Goal: Use online tool/utility

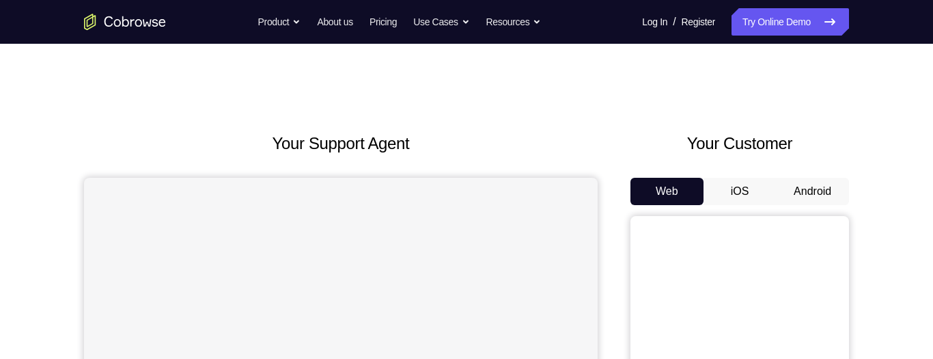
click at [791, 193] on button "Android" at bounding box center [812, 191] width 73 height 27
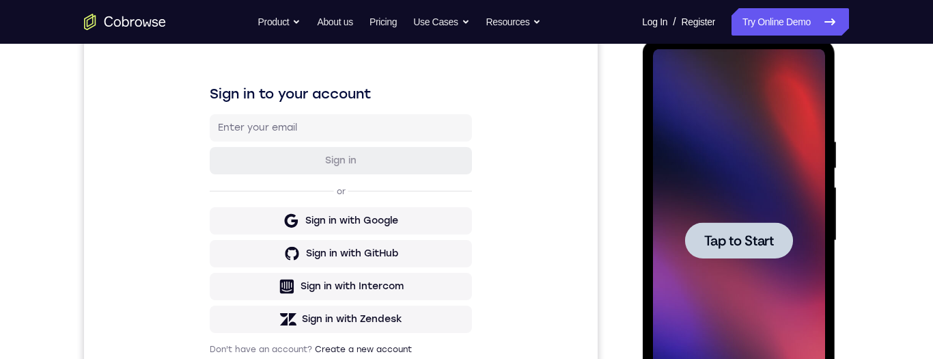
click at [750, 234] on span "Tap to Start" at bounding box center [739, 241] width 70 height 14
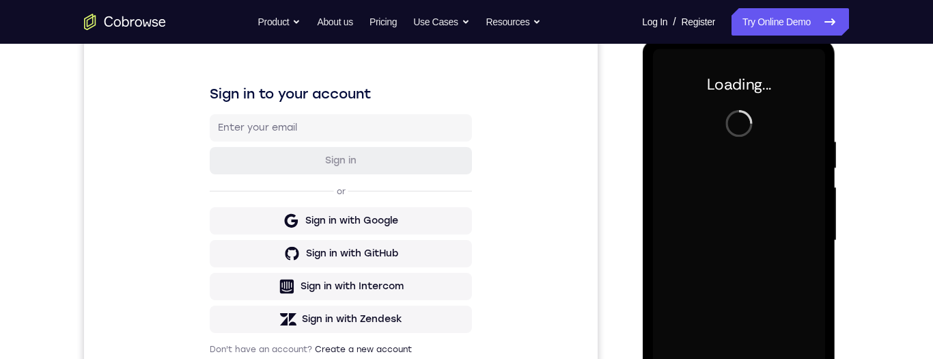
scroll to position [305, 0]
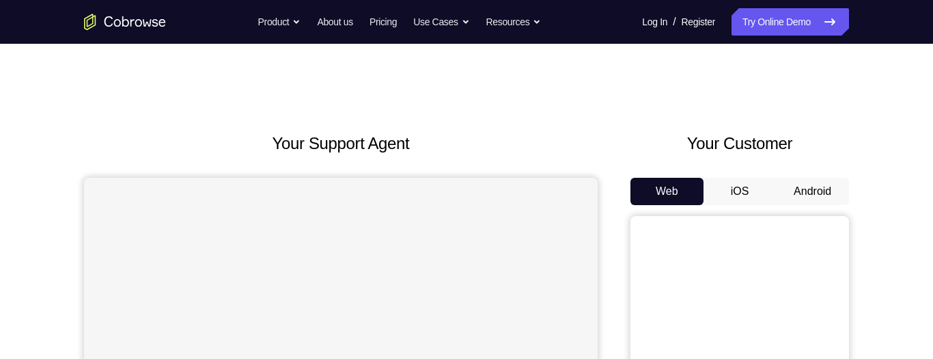
click at [829, 193] on button "Android" at bounding box center [812, 191] width 73 height 27
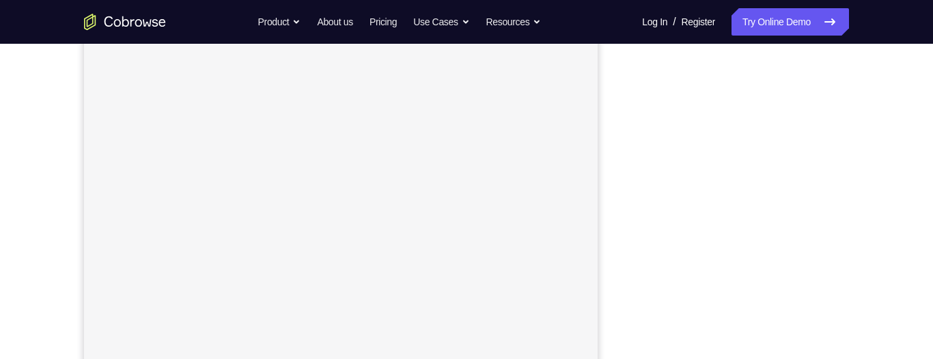
scroll to position [256, 0]
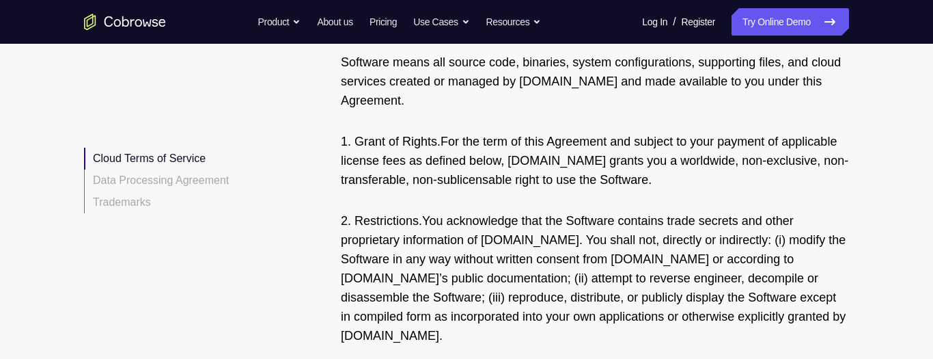
scroll to position [3678, 0]
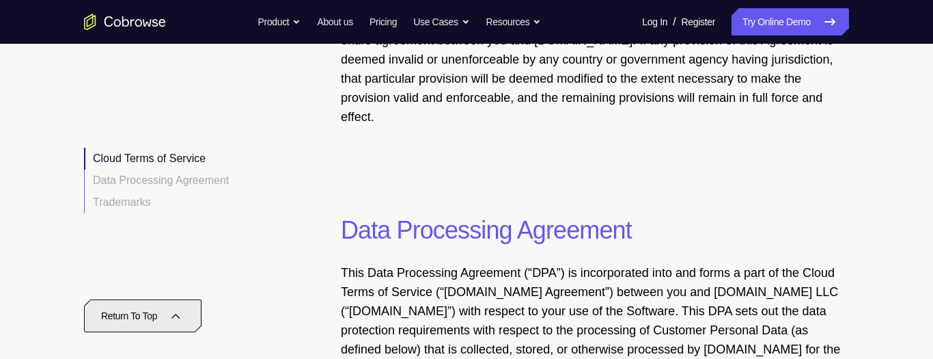
click at [180, 317] on icon at bounding box center [176, 315] width 16 height 16
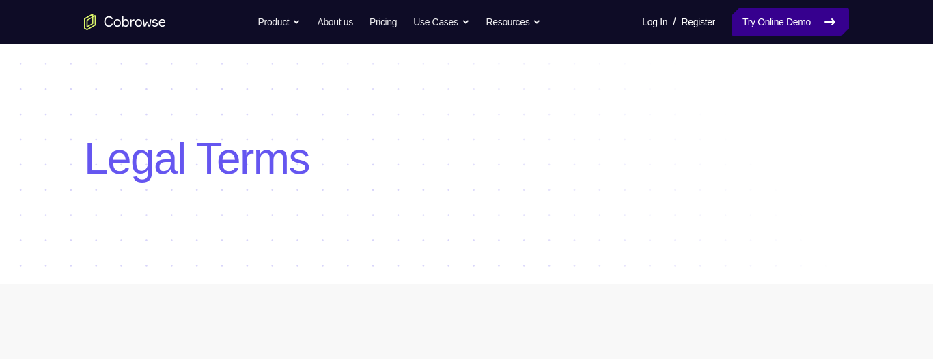
click at [763, 13] on link "Try Online Demo" at bounding box center [791, 21] width 118 height 27
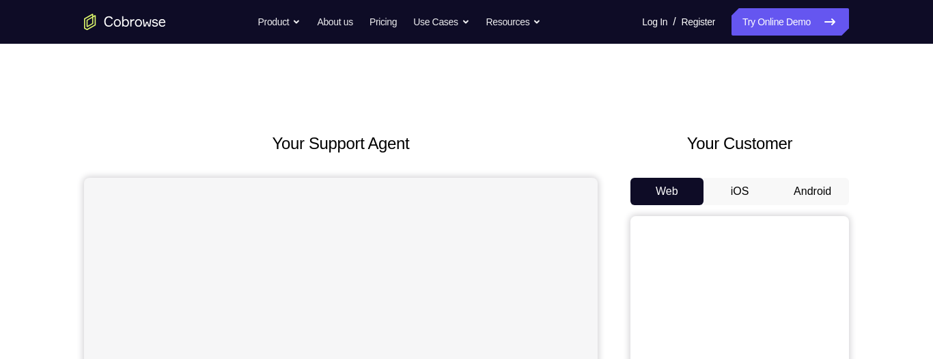
click at [821, 183] on button "Android" at bounding box center [812, 191] width 73 height 27
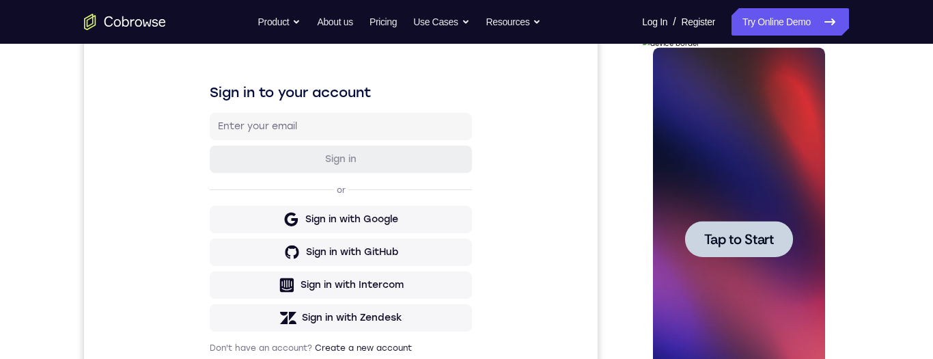
scroll to position [260, 0]
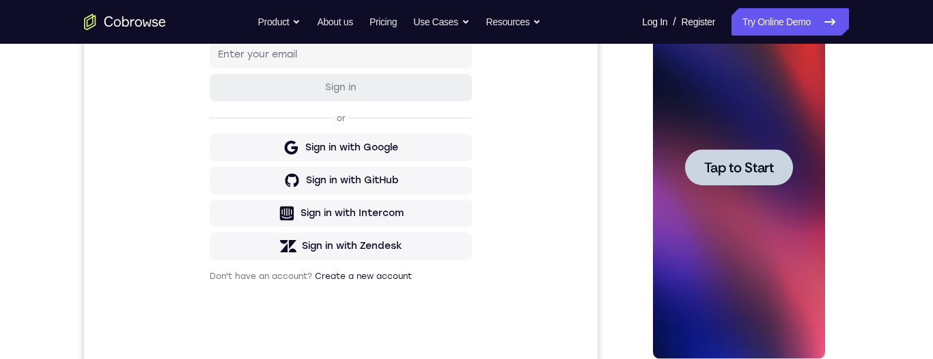
click at [730, 154] on div at bounding box center [739, 167] width 108 height 36
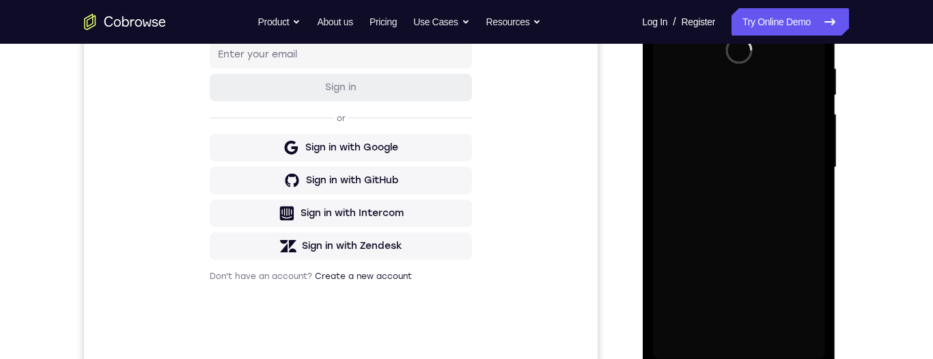
scroll to position [210, 0]
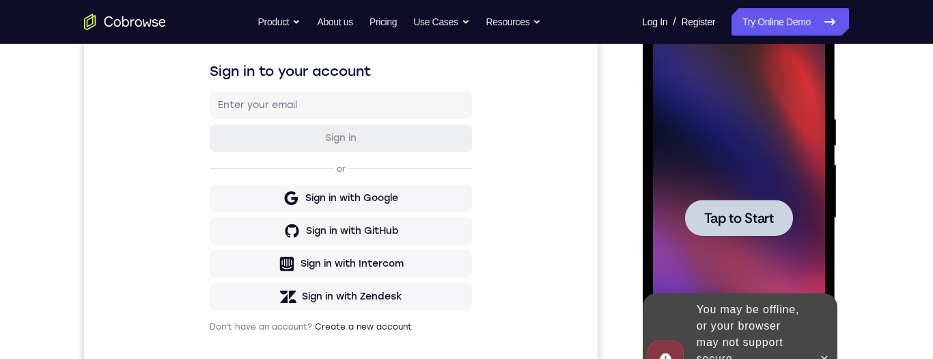
click at [748, 212] on span "Tap to Start" at bounding box center [739, 218] width 70 height 14
click at [822, 358] on icon at bounding box center [824, 358] width 11 height 11
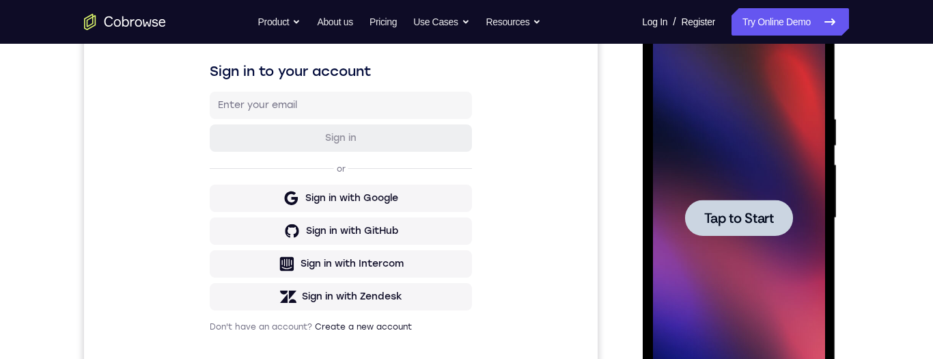
click at [750, 202] on div at bounding box center [739, 218] width 108 height 36
click at [752, 215] on span "Tap to Start" at bounding box center [739, 218] width 70 height 14
click at [748, 225] on span "Tap to Start" at bounding box center [739, 218] width 70 height 14
click at [747, 211] on span "Tap to Start" at bounding box center [739, 218] width 70 height 14
click at [748, 212] on span "Tap to Start" at bounding box center [739, 218] width 70 height 14
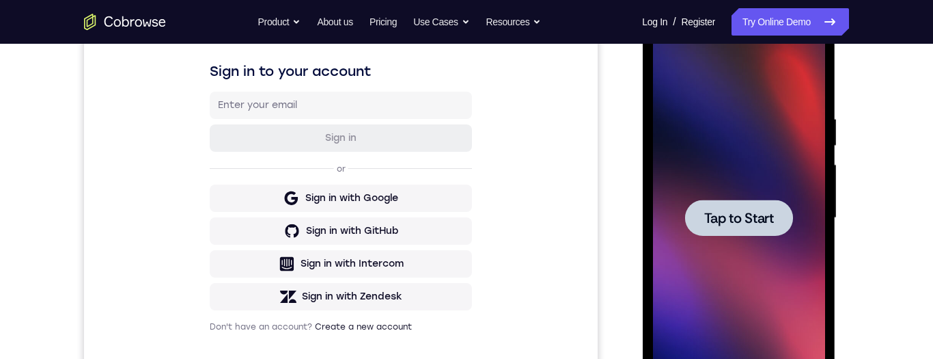
click at [748, 212] on span "Tap to Start" at bounding box center [739, 218] width 70 height 14
